Goal: Navigation & Orientation: Find specific page/section

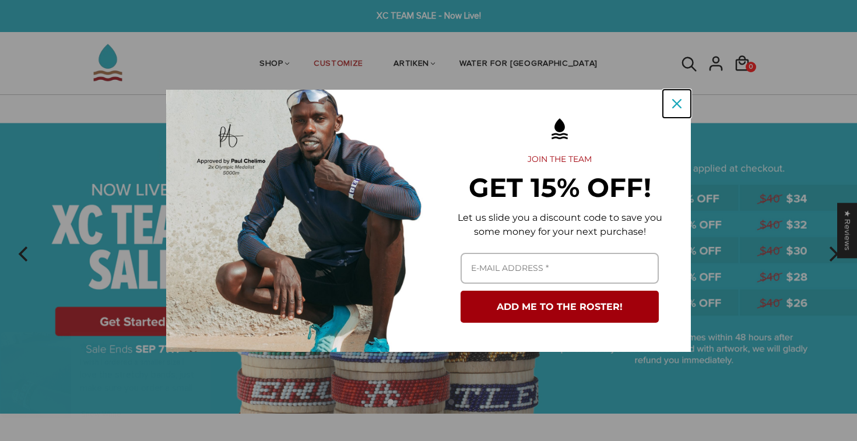
click at [678, 105] on icon "close icon" at bounding box center [676, 103] width 9 height 9
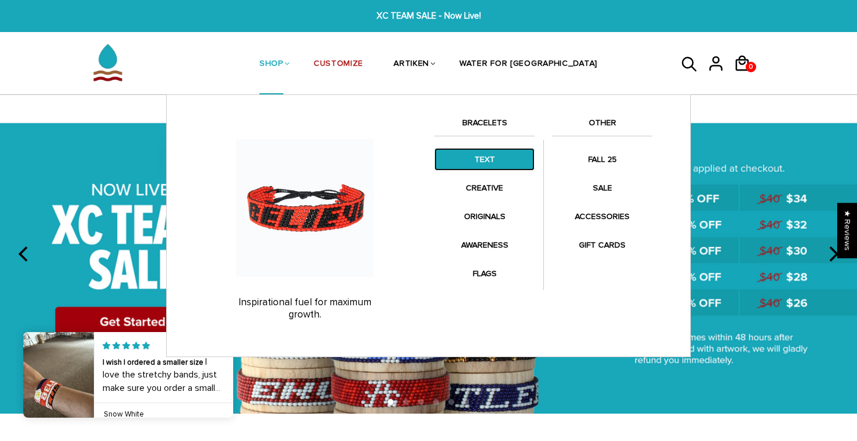
click at [496, 166] on link "TEXT" at bounding box center [484, 159] width 100 height 23
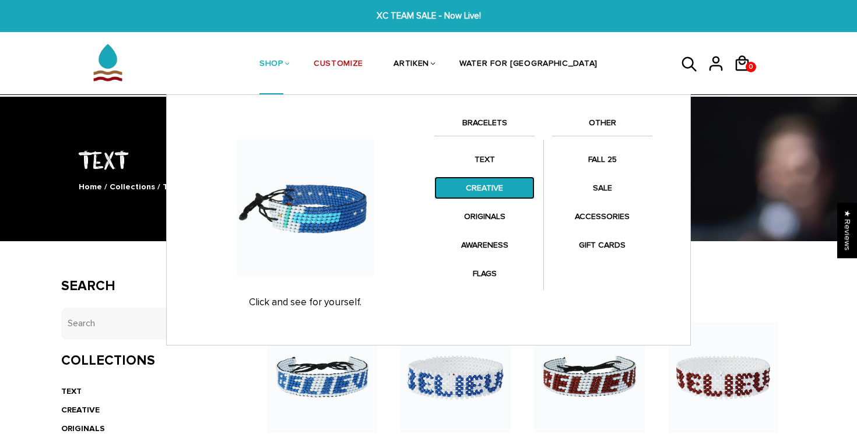
click at [474, 183] on link "CREATIVE" at bounding box center [484, 188] width 100 height 23
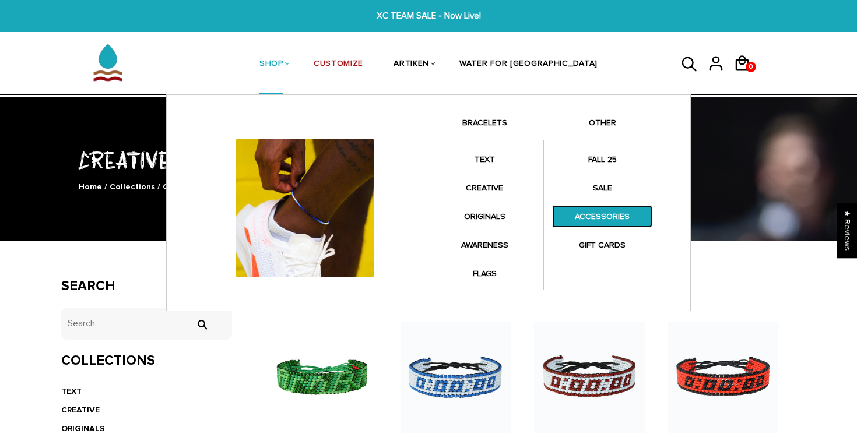
click at [594, 214] on link "ACCESSORIES" at bounding box center [602, 216] width 100 height 23
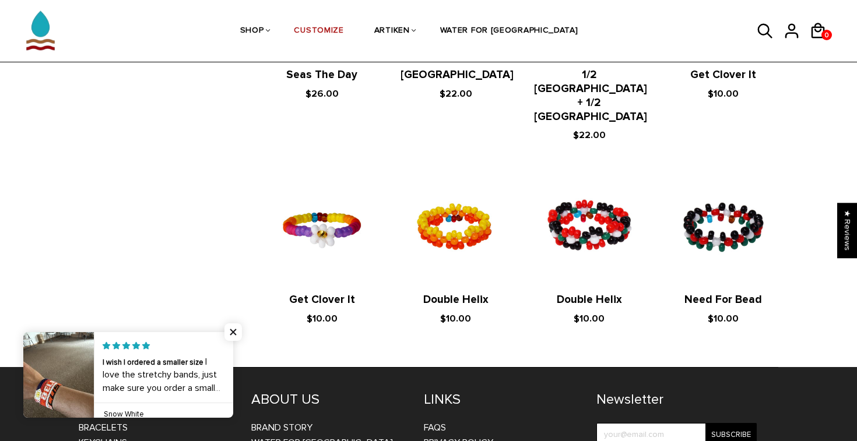
scroll to position [815, 0]
